Goal: Register for event/course

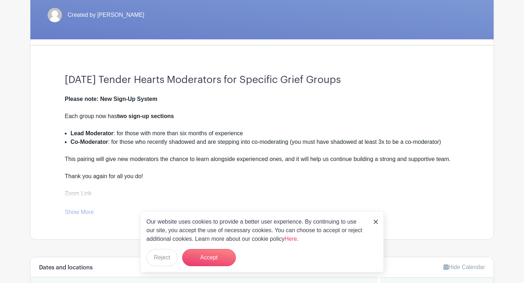
scroll to position [148, 0]
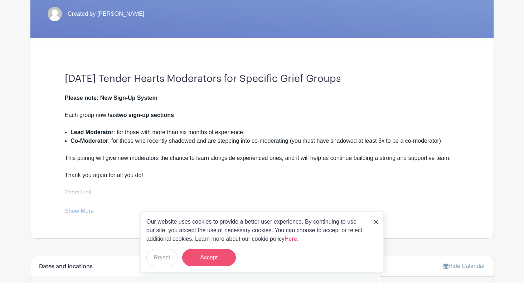
click at [207, 259] on button "Accept" at bounding box center [209, 257] width 54 height 17
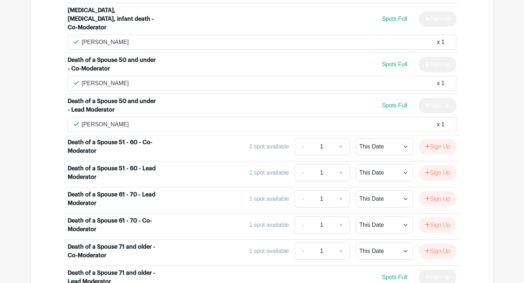
scroll to position [1033, 0]
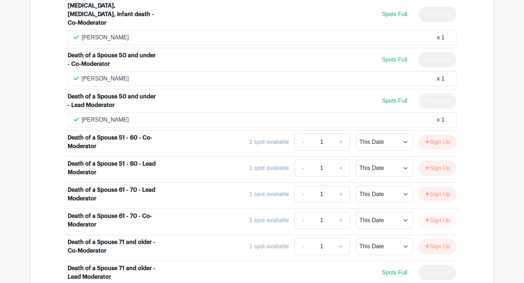
click at [438, 213] on button "Sign Up" at bounding box center [438, 220] width 38 height 15
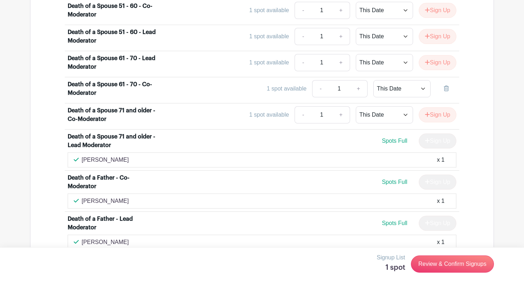
scroll to position [1167, 0]
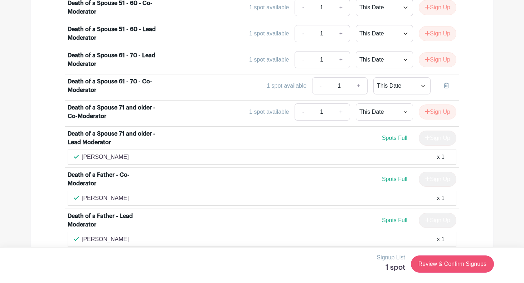
click at [447, 264] on link "Review & Confirm Signups" at bounding box center [452, 264] width 83 height 17
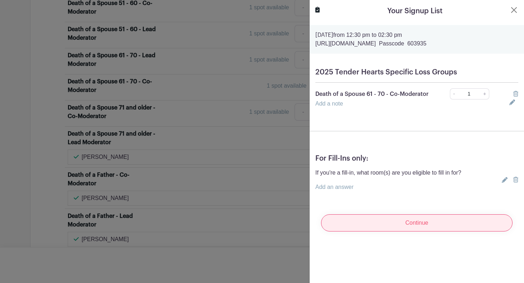
click at [427, 226] on input "Continue" at bounding box center [417, 223] width 192 height 17
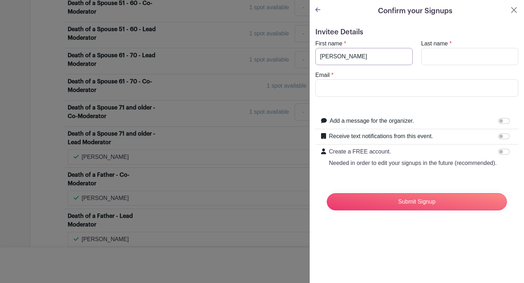
type input "[PERSON_NAME]"
type input "Duty"
type input "[EMAIL_ADDRESS][DOMAIN_NAME]"
click at [413, 122] on label "Add a message for the organizer." at bounding box center [372, 121] width 85 height 9
click at [499, 122] on input "Add a message for the organizer." at bounding box center [504, 121] width 11 height 6
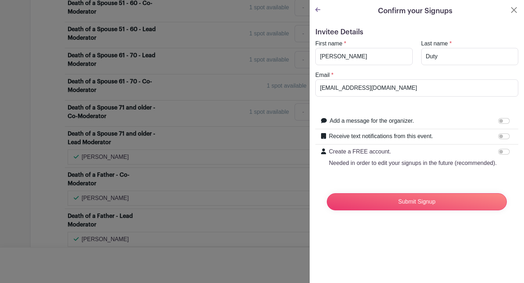
checkbox input "true"
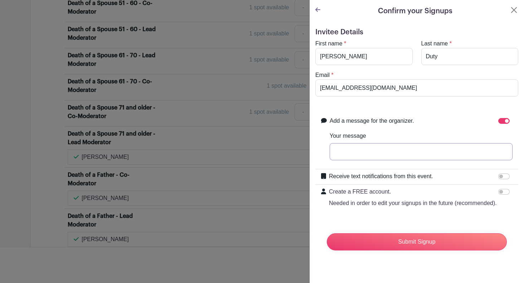
click at [385, 151] on input "Your message" at bounding box center [421, 151] width 183 height 17
click at [431, 153] on input "I can co-moderate death of a spouse 51 to 60 or 61 to 70" at bounding box center [421, 151] width 183 height 17
click at [503, 152] on input "I can co-moderate death of a spouse either 51 to 60 or 61 to 70" at bounding box center [421, 151] width 183 height 17
drag, startPoint x: 476, startPoint y: 153, endPoint x: 476, endPoint y: 201, distance: 48.4
click at [476, 153] on input "I can co-moderate death of a spouse either 51 to 60 or 61 to 70. I'm on the cus…" at bounding box center [421, 151] width 183 height 17
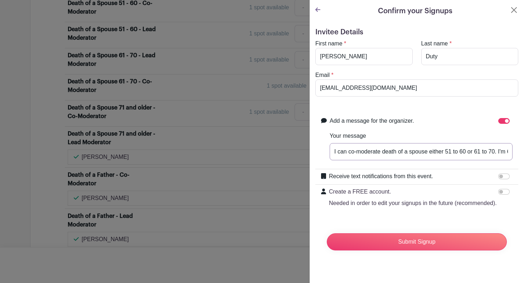
click at [335, 155] on input "I can co-moderate death of a spouse either 51 to 60 or 61 to 70. I'm 60 so am o…" at bounding box center [421, 151] width 183 height 17
click at [464, 152] on input "If it helps, I can co-moderate death of a spouse either 51 to 60 or 61 to 70. I…" at bounding box center [421, 151] width 183 height 17
click at [466, 153] on input "If it helps, I can co-moderate death of a spouse 51 to 60 or 61 to 70. I'm 60 s…" at bounding box center [421, 151] width 183 height 17
type input "If it helps, I can co-moderate death of a spouse 51 to 60 or 61 to 70. I'm 60 s…"
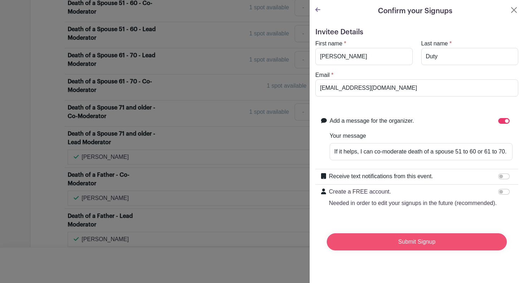
click at [431, 245] on input "Submit Signup" at bounding box center [417, 242] width 180 height 17
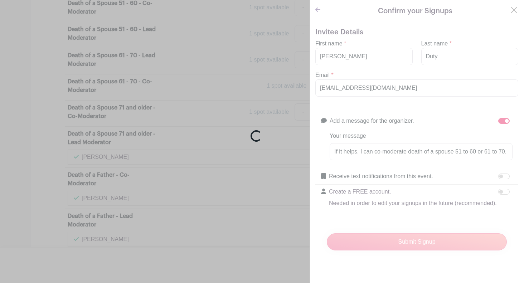
click at [430, 244] on div "Loading..." at bounding box center [262, 141] width 524 height 283
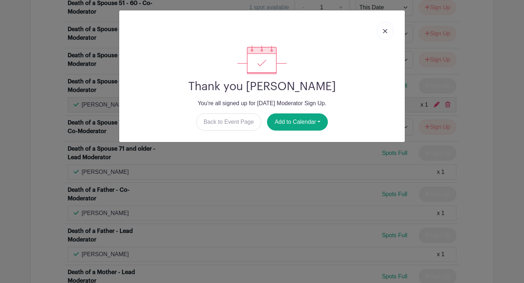
click at [386, 30] on img at bounding box center [385, 31] width 4 height 4
